Goal: Information Seeking & Learning: Learn about a topic

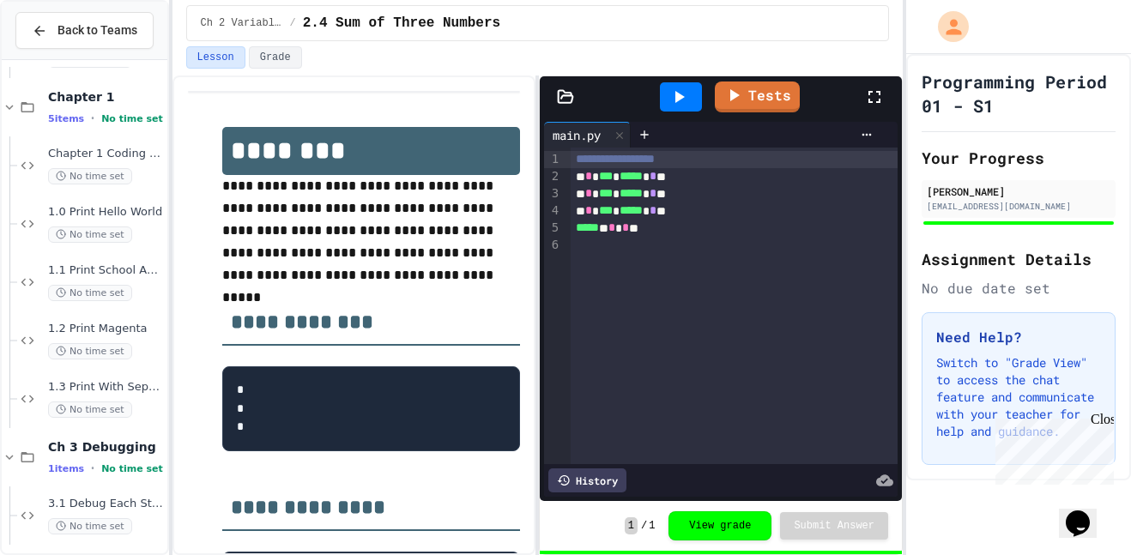
scroll to position [708, 0]
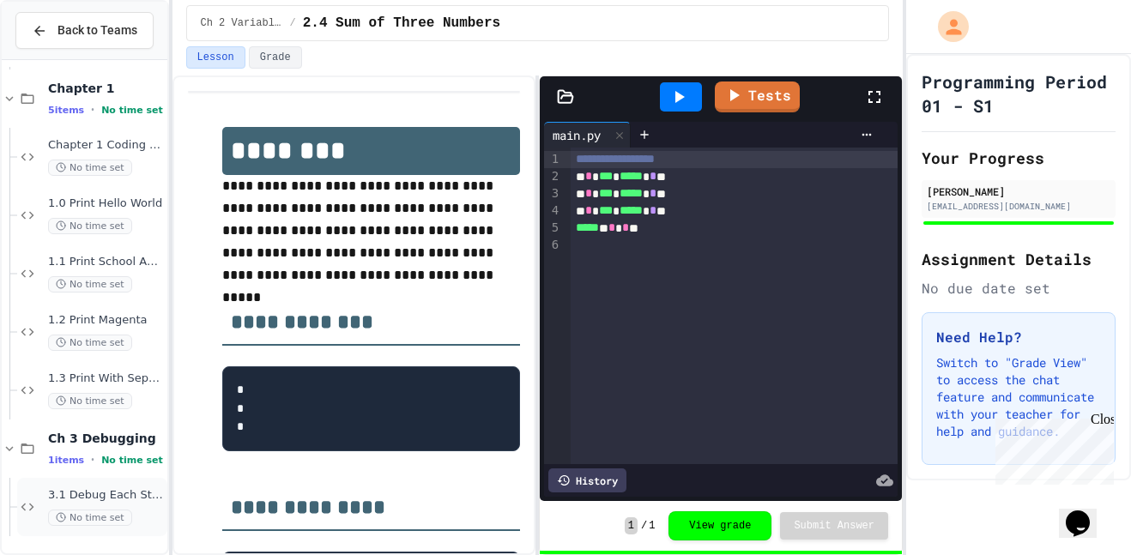
click at [91, 515] on span "No time set" at bounding box center [90, 518] width 84 height 16
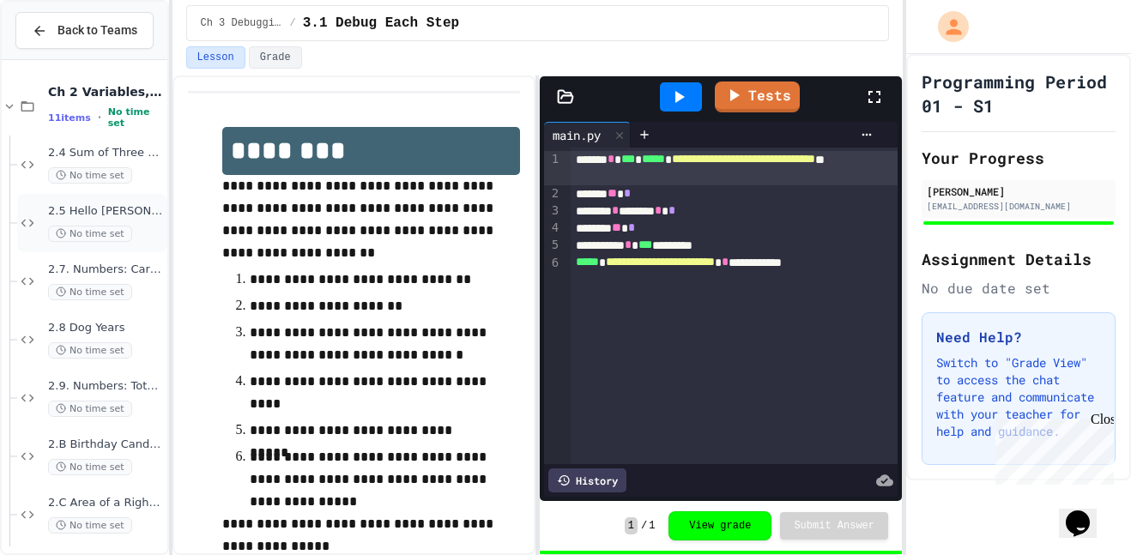
scroll to position [708, 0]
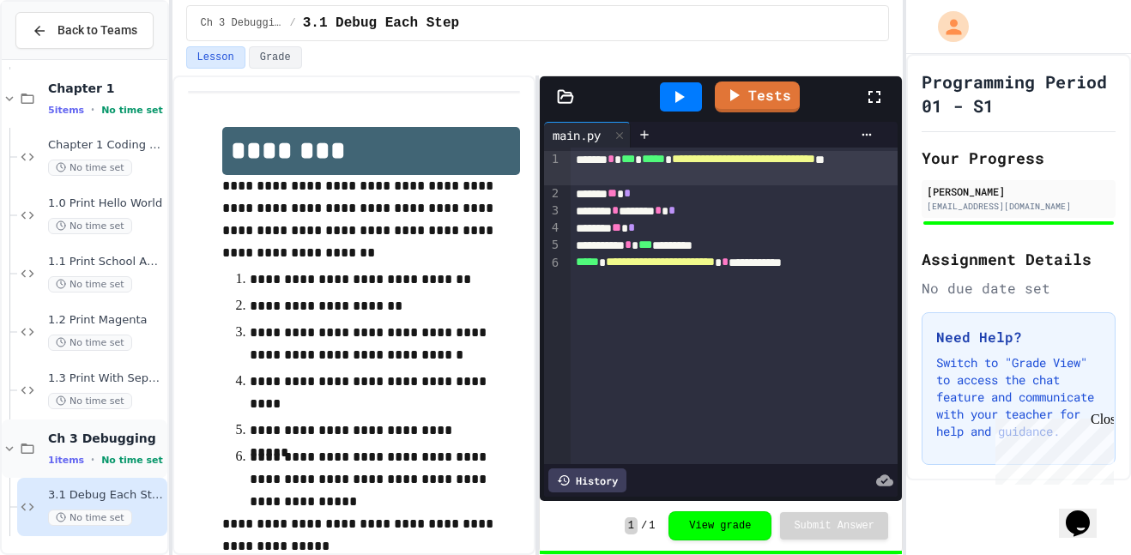
click at [119, 439] on span "Ch 3 Debugging" at bounding box center [106, 438] width 116 height 15
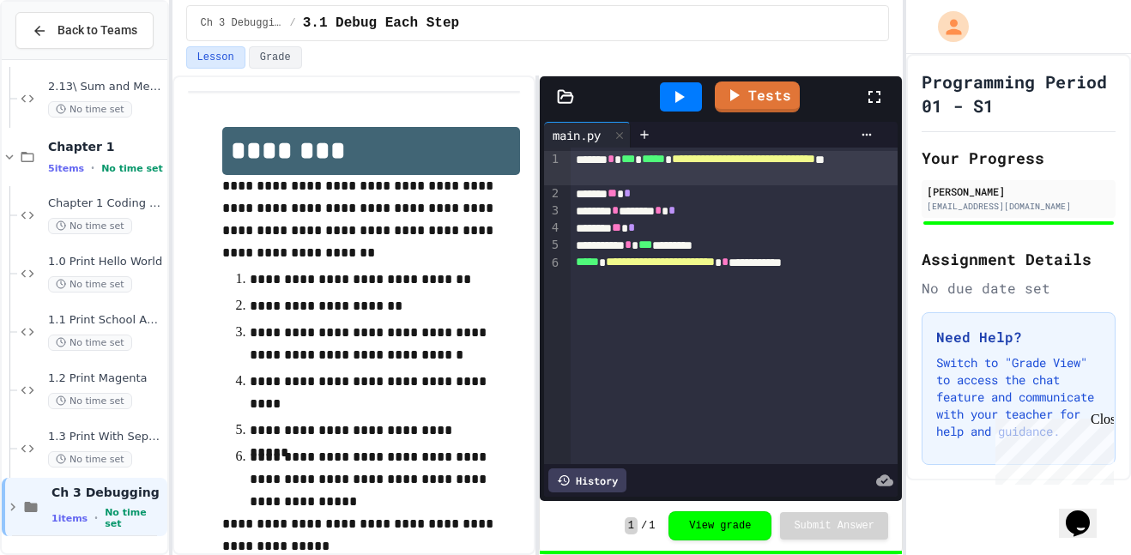
scroll to position [629, 0]
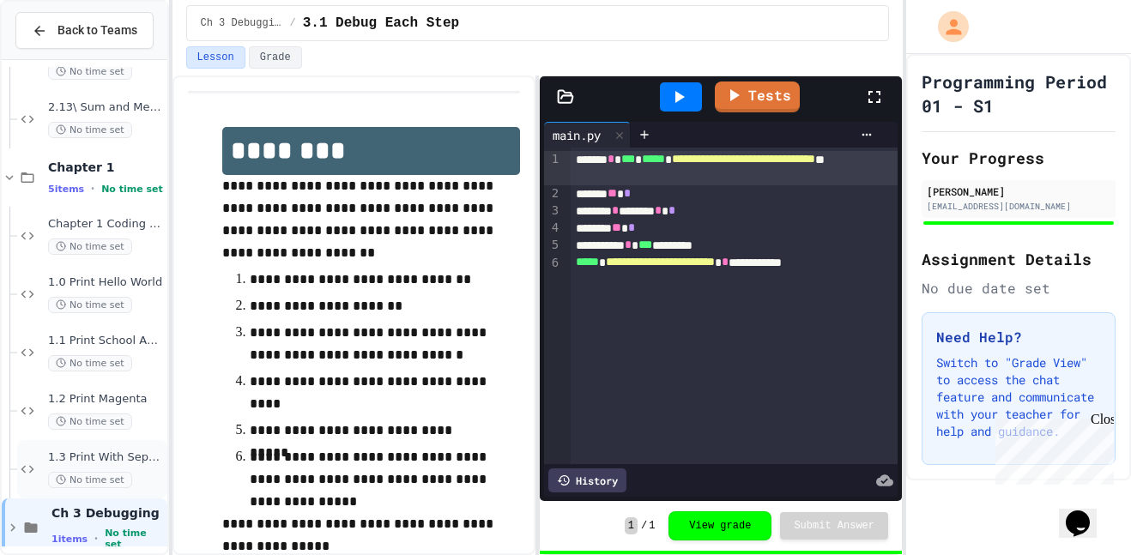
click at [84, 451] on span "1.3 Print With Separation" at bounding box center [106, 458] width 116 height 15
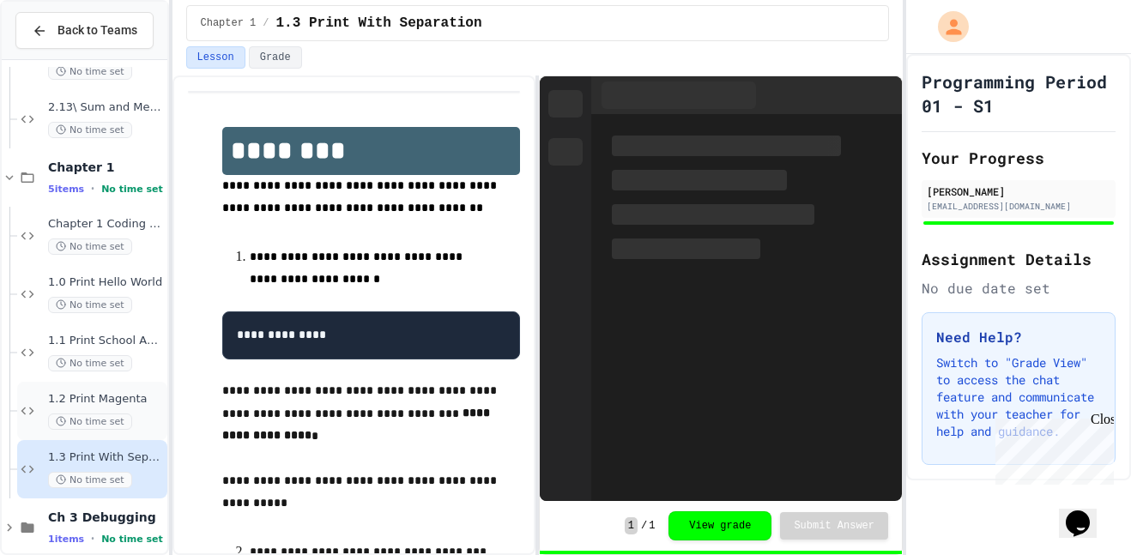
click at [92, 420] on span "No time set" at bounding box center [90, 422] width 84 height 16
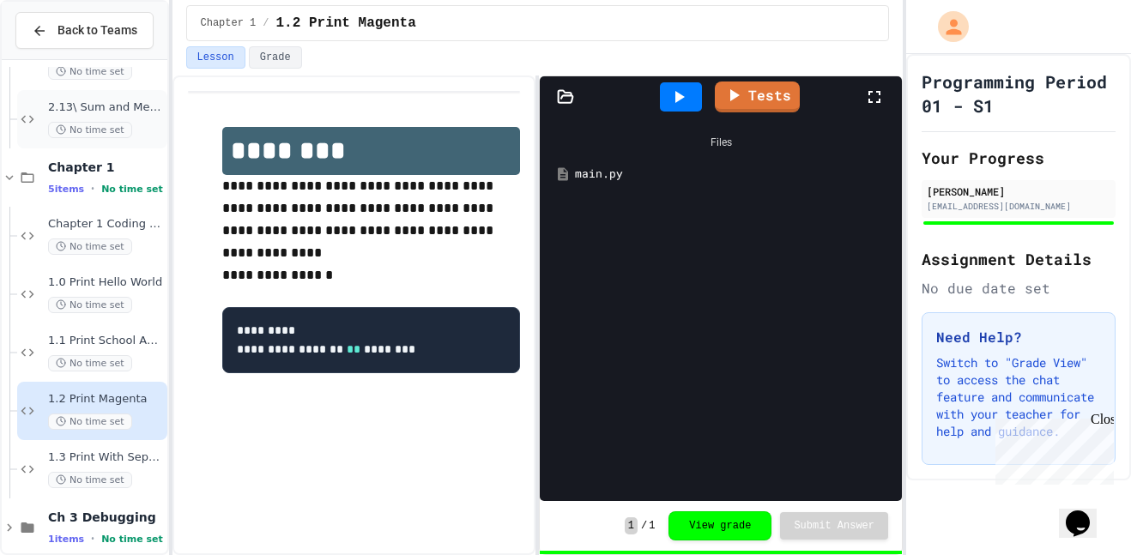
click at [72, 122] on span "No time set" at bounding box center [90, 130] width 84 height 16
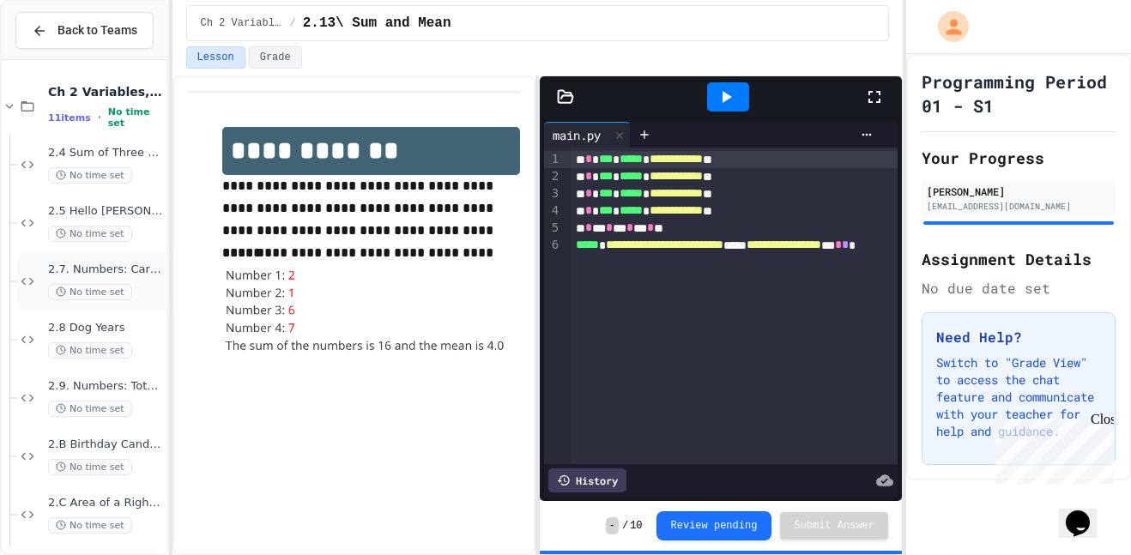
click at [68, 263] on span "2.7. Numbers: Car route" at bounding box center [106, 270] width 116 height 15
